Goal: Task Accomplishment & Management: Use online tool/utility

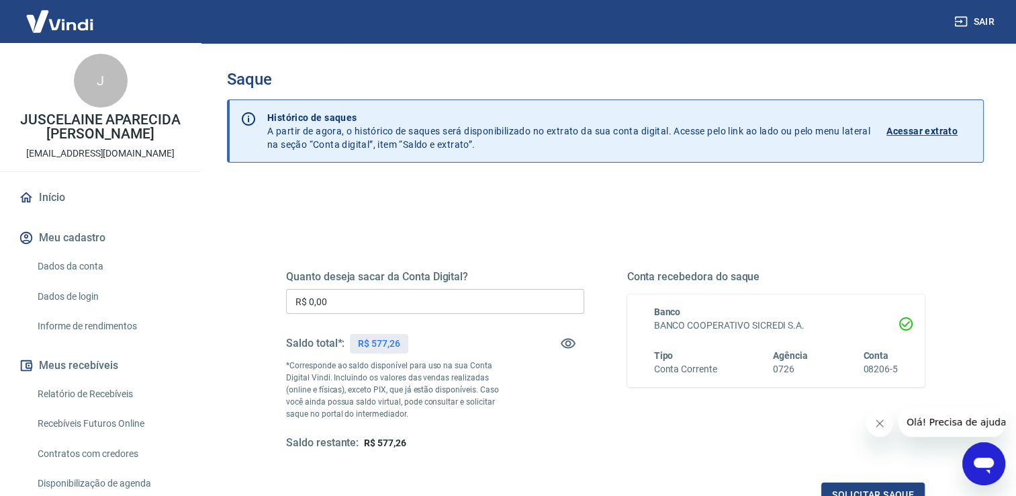
click at [320, 301] on input "R$ 0,00" at bounding box center [435, 301] width 298 height 25
drag, startPoint x: 328, startPoint y: 301, endPoint x: 290, endPoint y: 302, distance: 38.3
click at [290, 302] on input "R$ 0,07" at bounding box center [435, 301] width 298 height 25
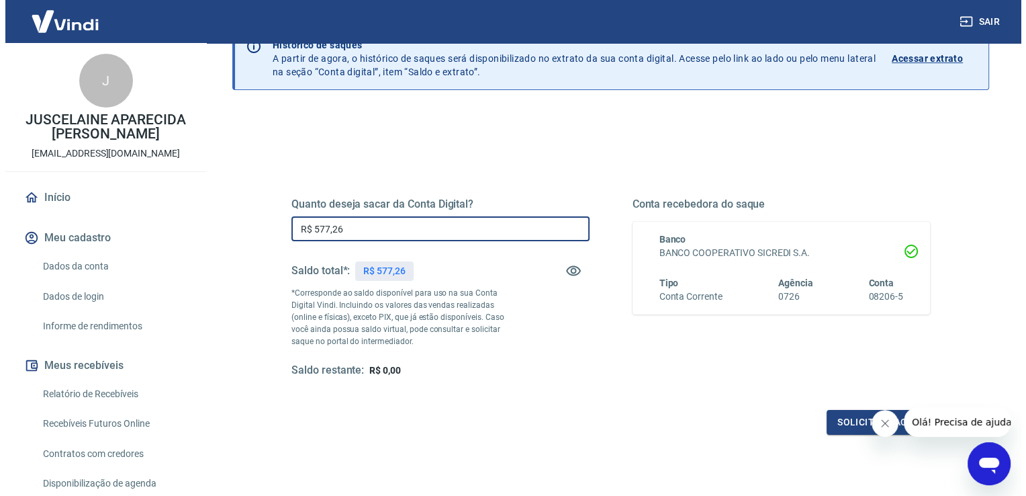
scroll to position [76, 0]
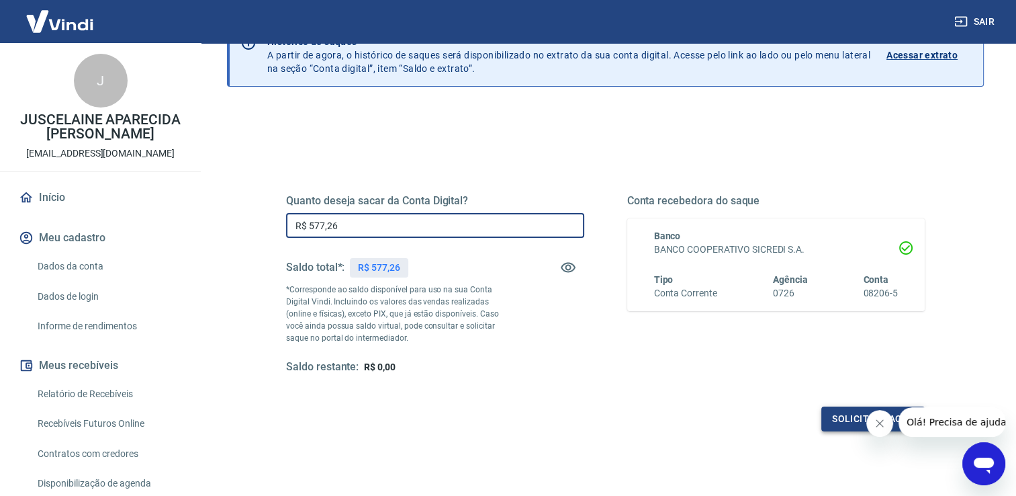
type input "R$ 577,26"
click at [831, 415] on button "Solicitar saque" at bounding box center [873, 418] width 103 height 25
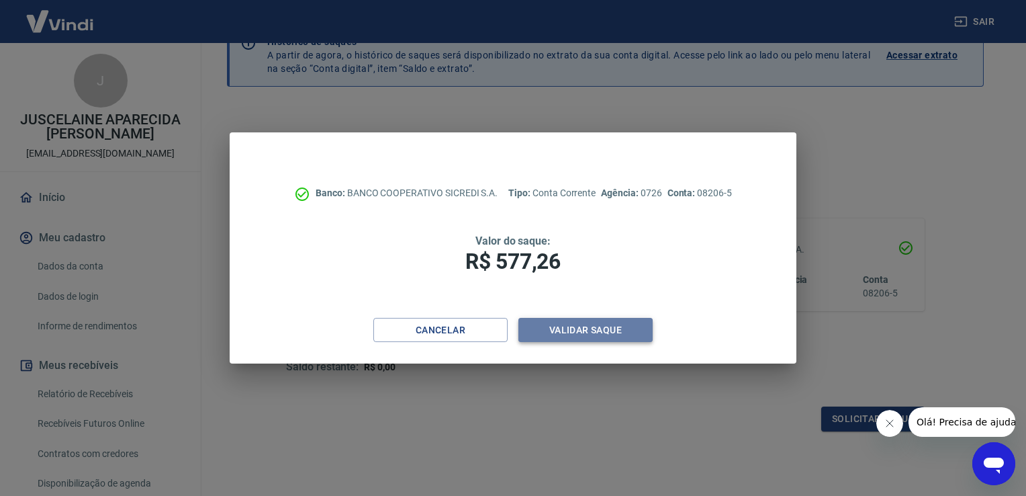
click at [572, 330] on button "Validar saque" at bounding box center [586, 330] width 134 height 25
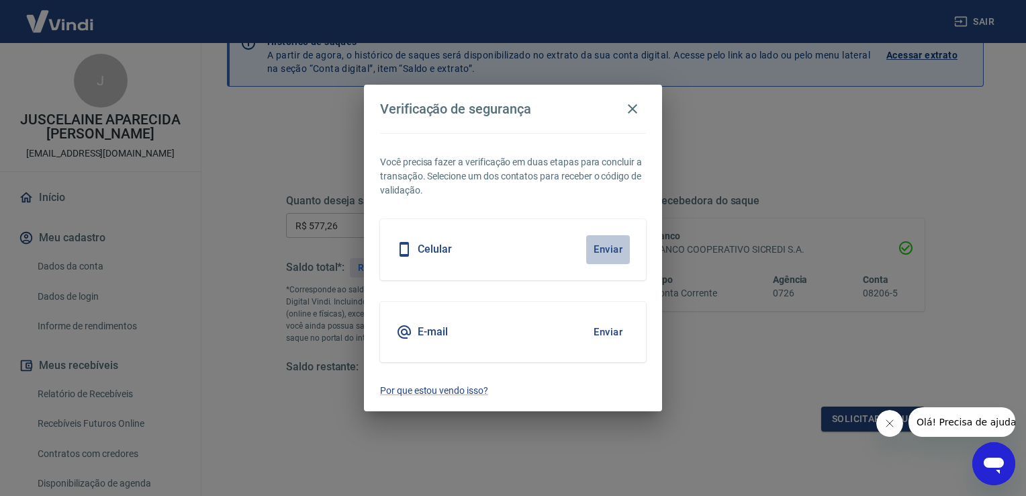
click at [613, 249] on button "Enviar" at bounding box center [608, 249] width 44 height 28
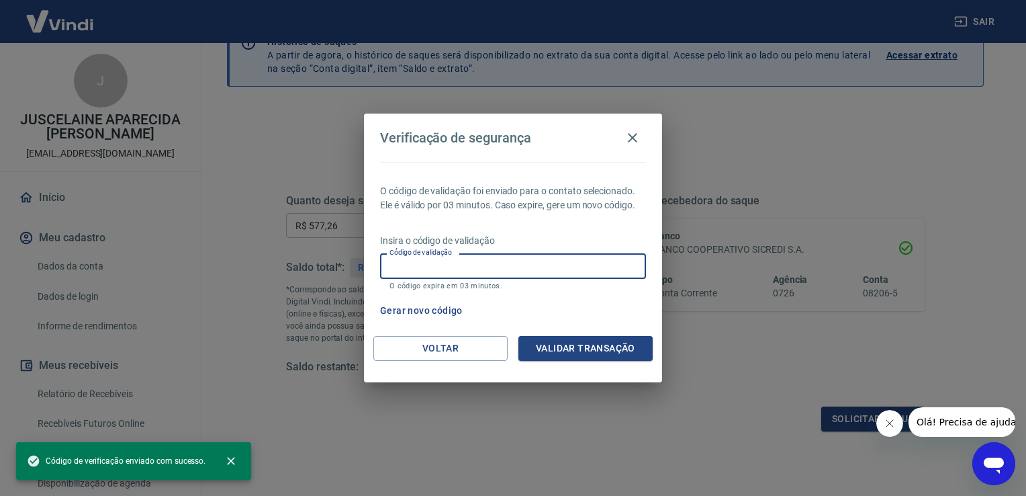
click at [488, 273] on input "Código de validação" at bounding box center [513, 265] width 266 height 25
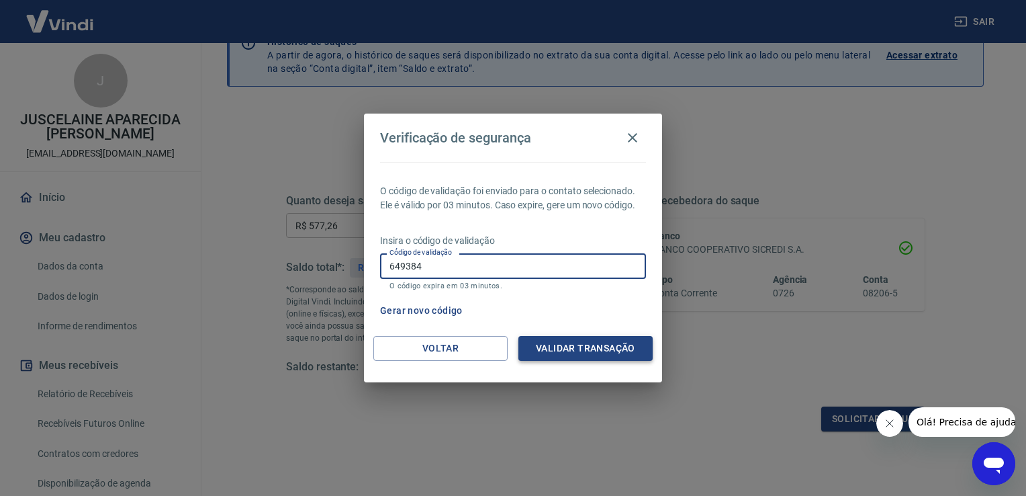
type input "649384"
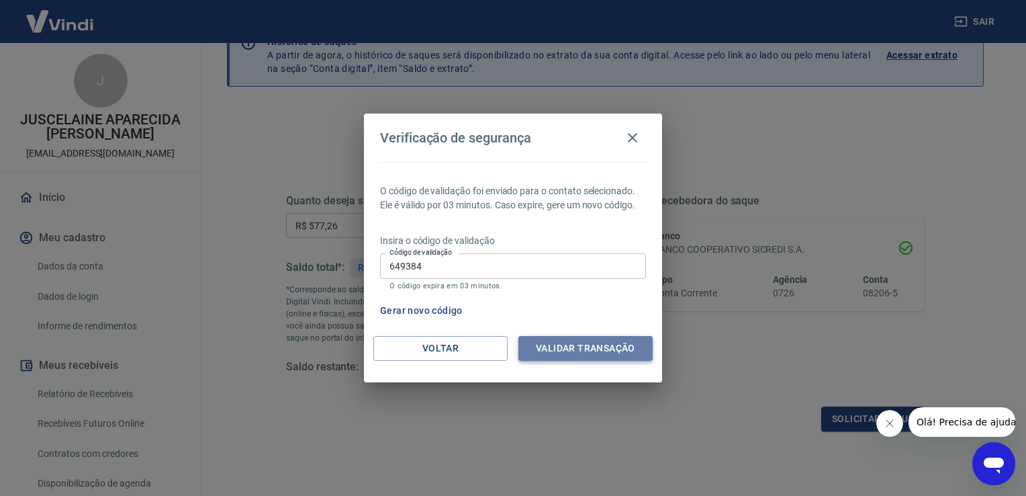
click at [562, 348] on button "Validar transação" at bounding box center [586, 348] width 134 height 25
